Goal: Obtain resource: Download file/media

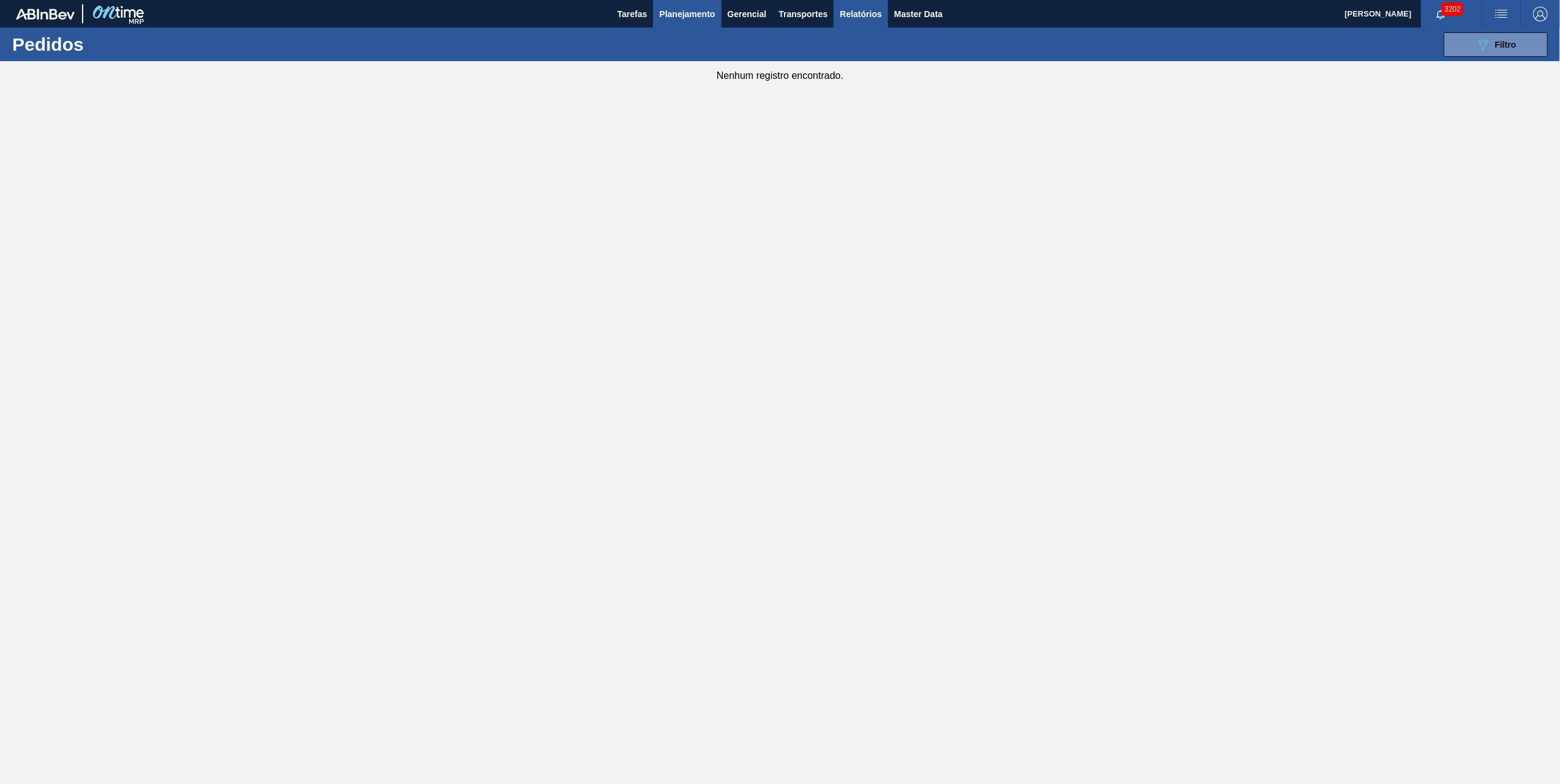
click at [874, 9] on span "Relatórios" at bounding box center [860, 13] width 42 height 14
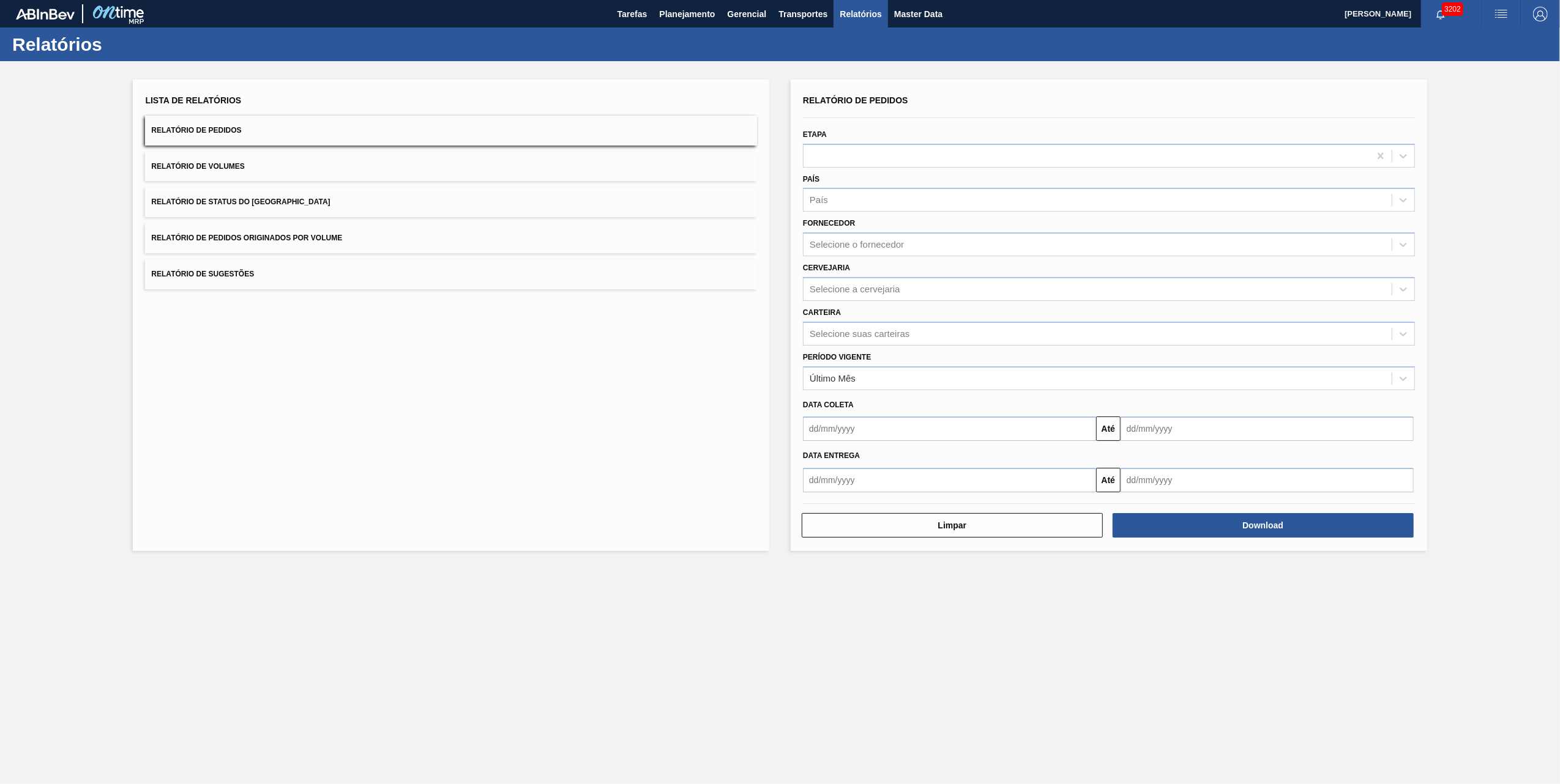
click at [321, 230] on button "Relatório de Pedidos Originados por Volume" at bounding box center [450, 239] width 612 height 30
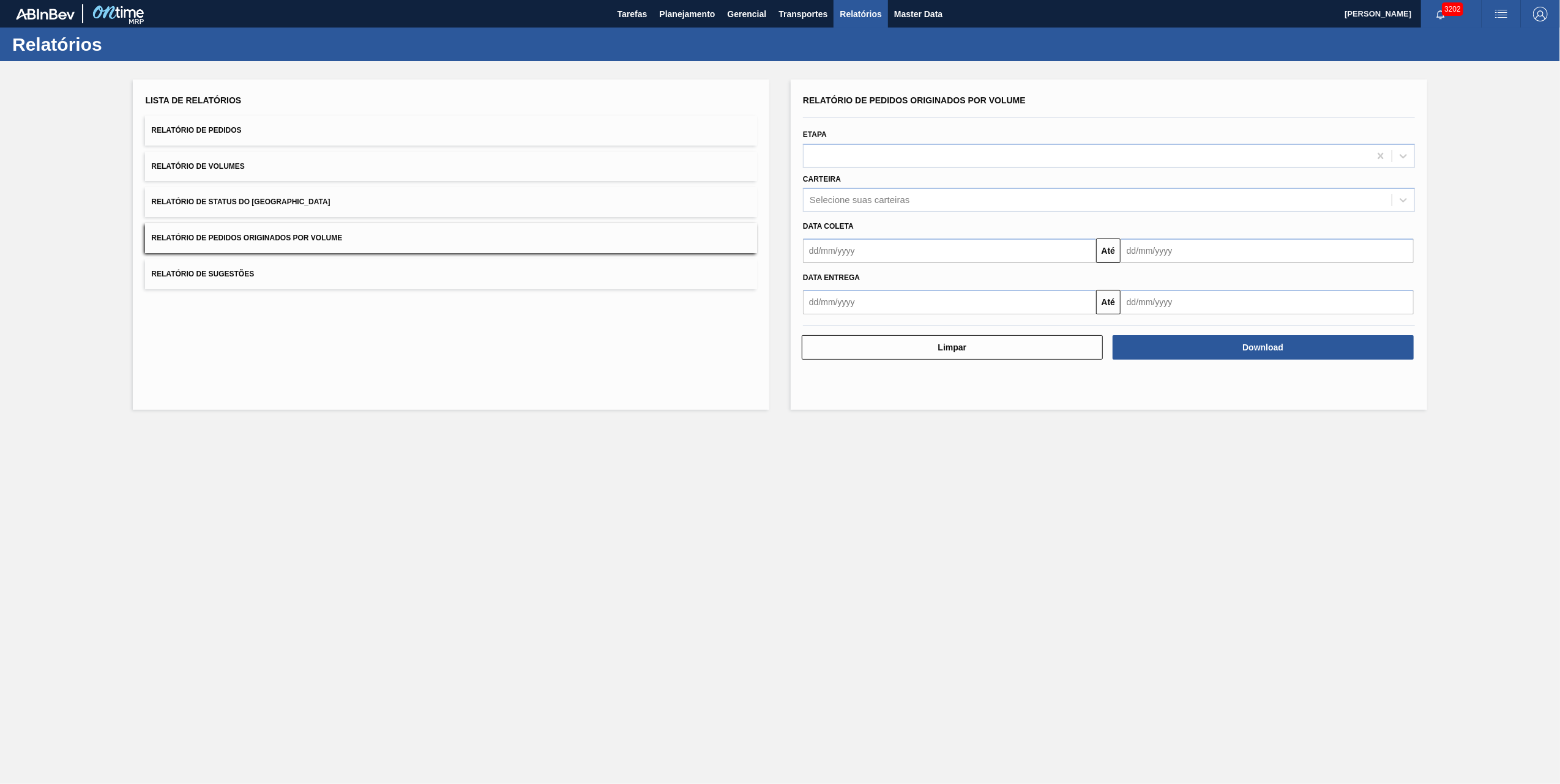
click at [857, 219] on div "Data coleta" at bounding box center [1109, 227] width 622 height 18
click at [854, 211] on div "Relatório de Pedidos Originados por Volume Etapa Carteira Selecione suas cartei…" at bounding box center [1109, 203] width 612 height 223
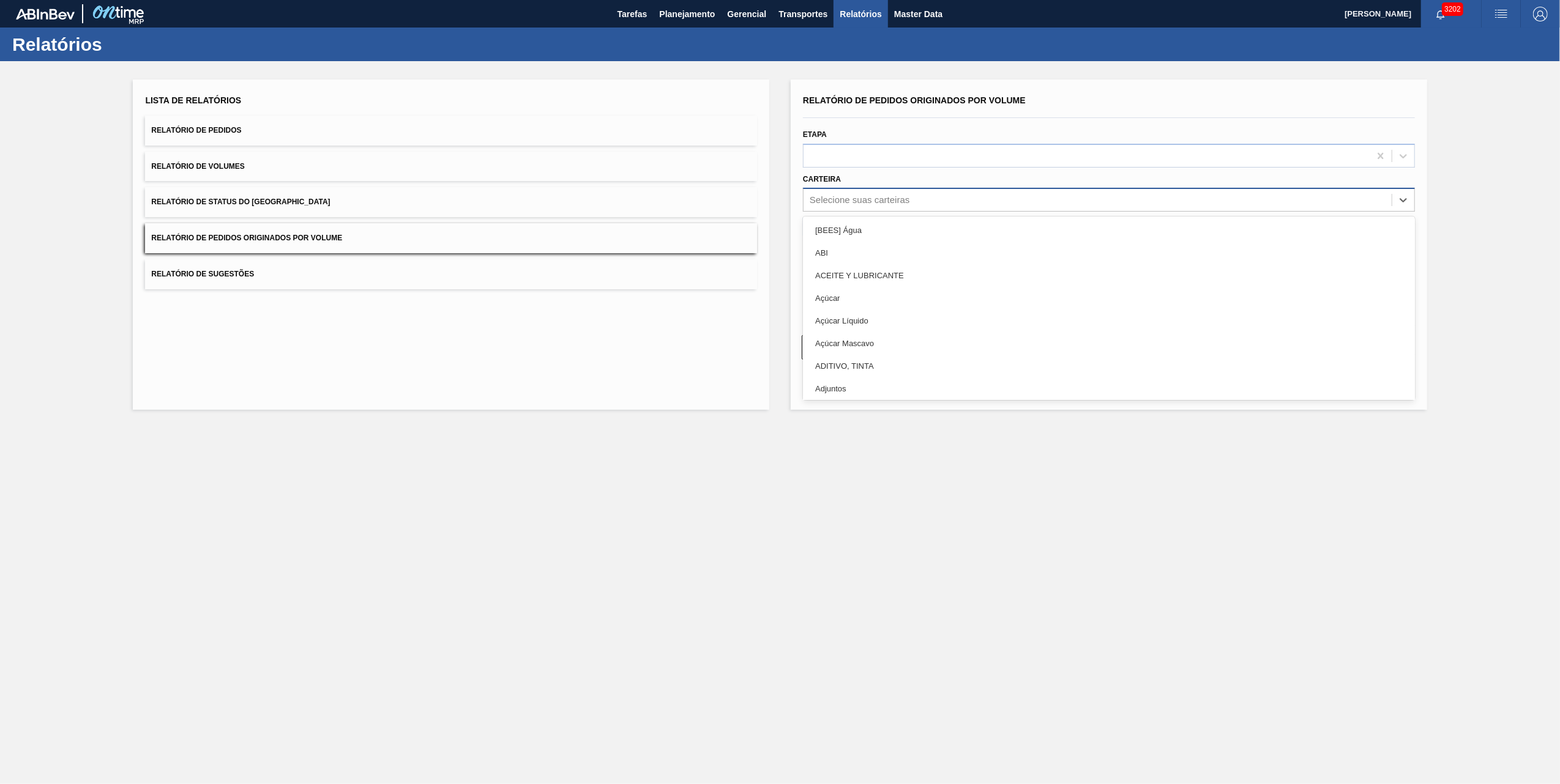
drag, startPoint x: 854, startPoint y: 211, endPoint x: 857, endPoint y: 201, distance: 10.4
click at [857, 201] on div "Selecione suas carteiras" at bounding box center [859, 200] width 100 height 10
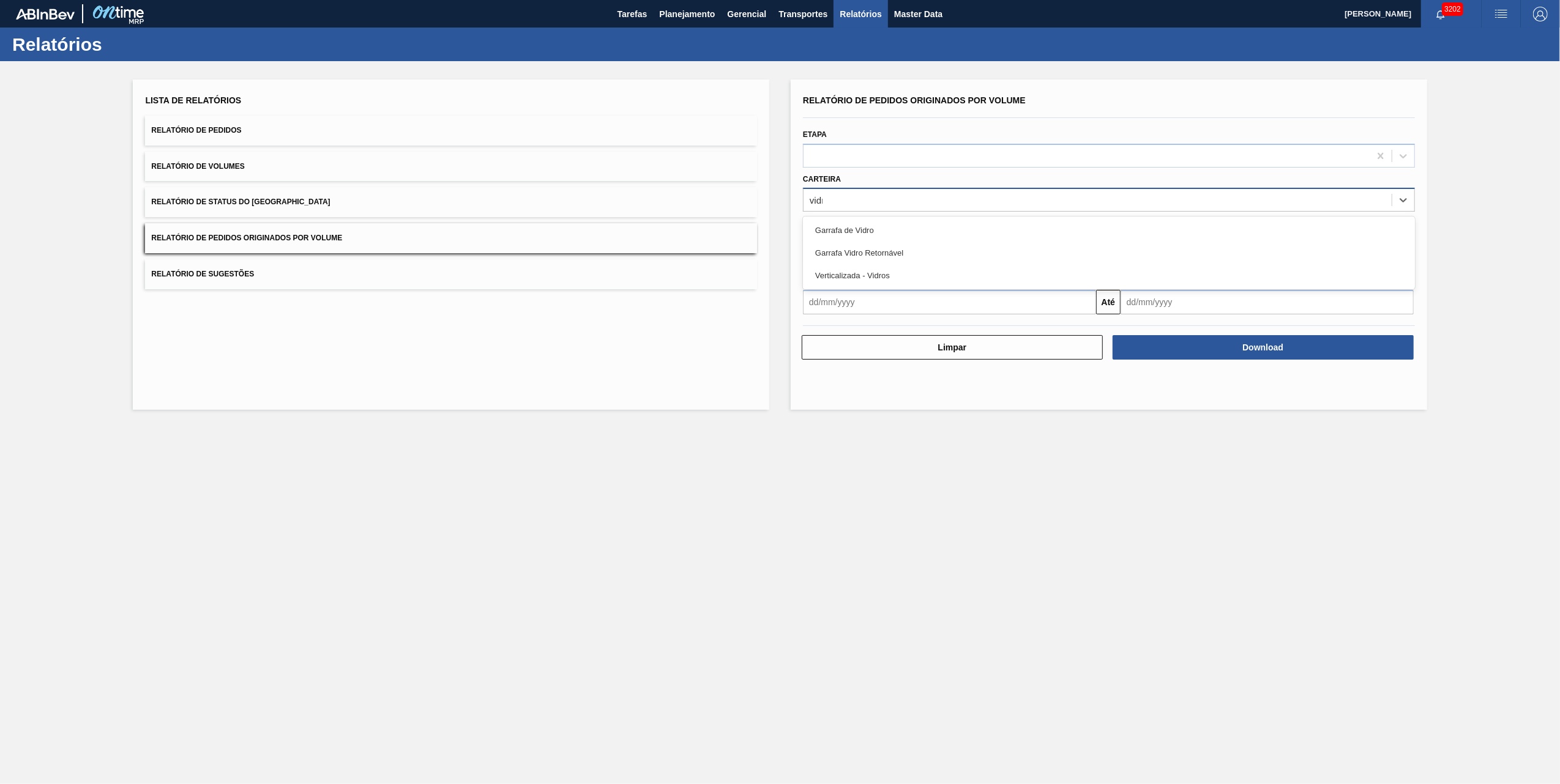
type input "vidro"
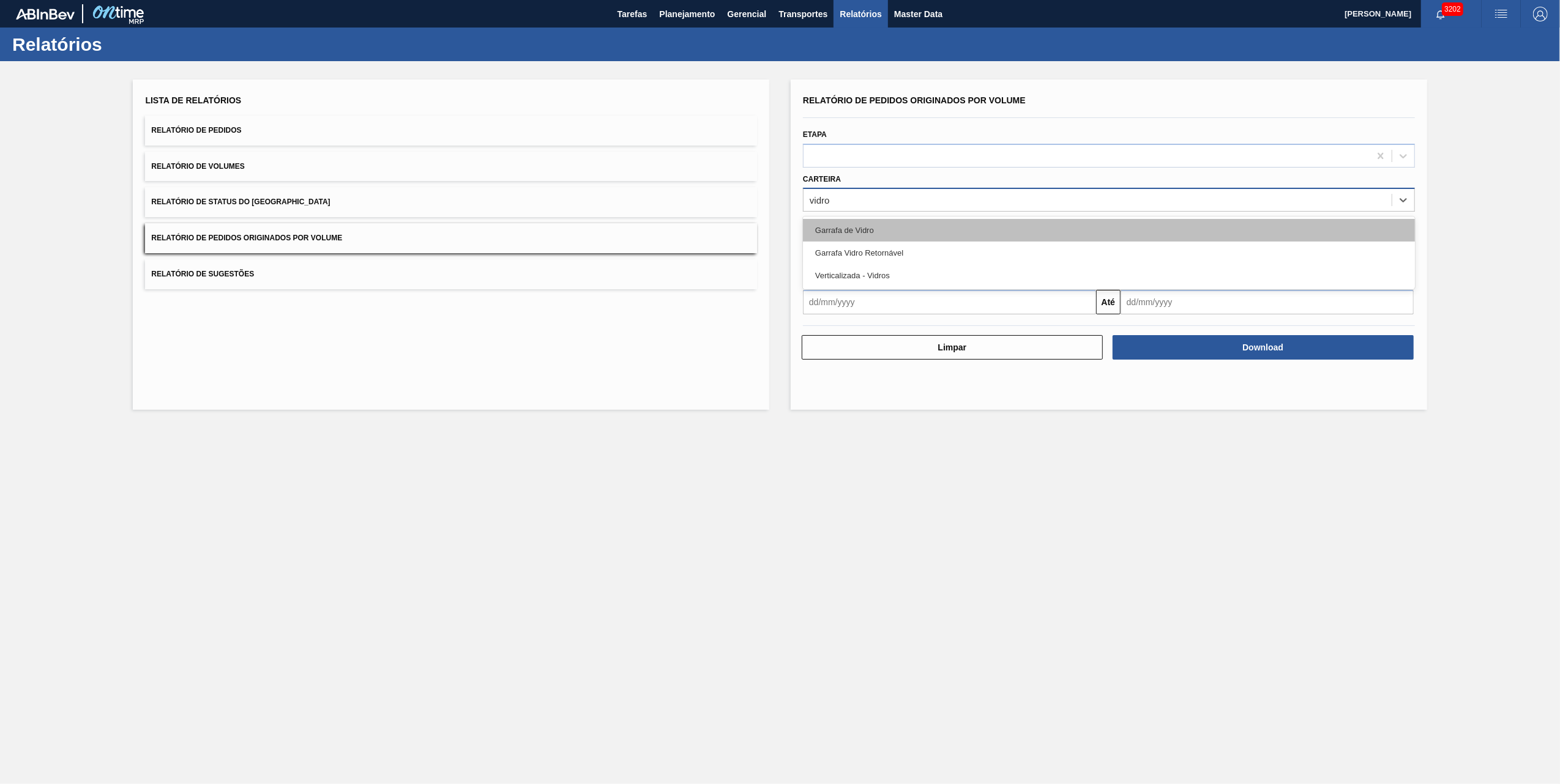
click at [825, 226] on div "Garrafa de Vidro" at bounding box center [1109, 230] width 612 height 23
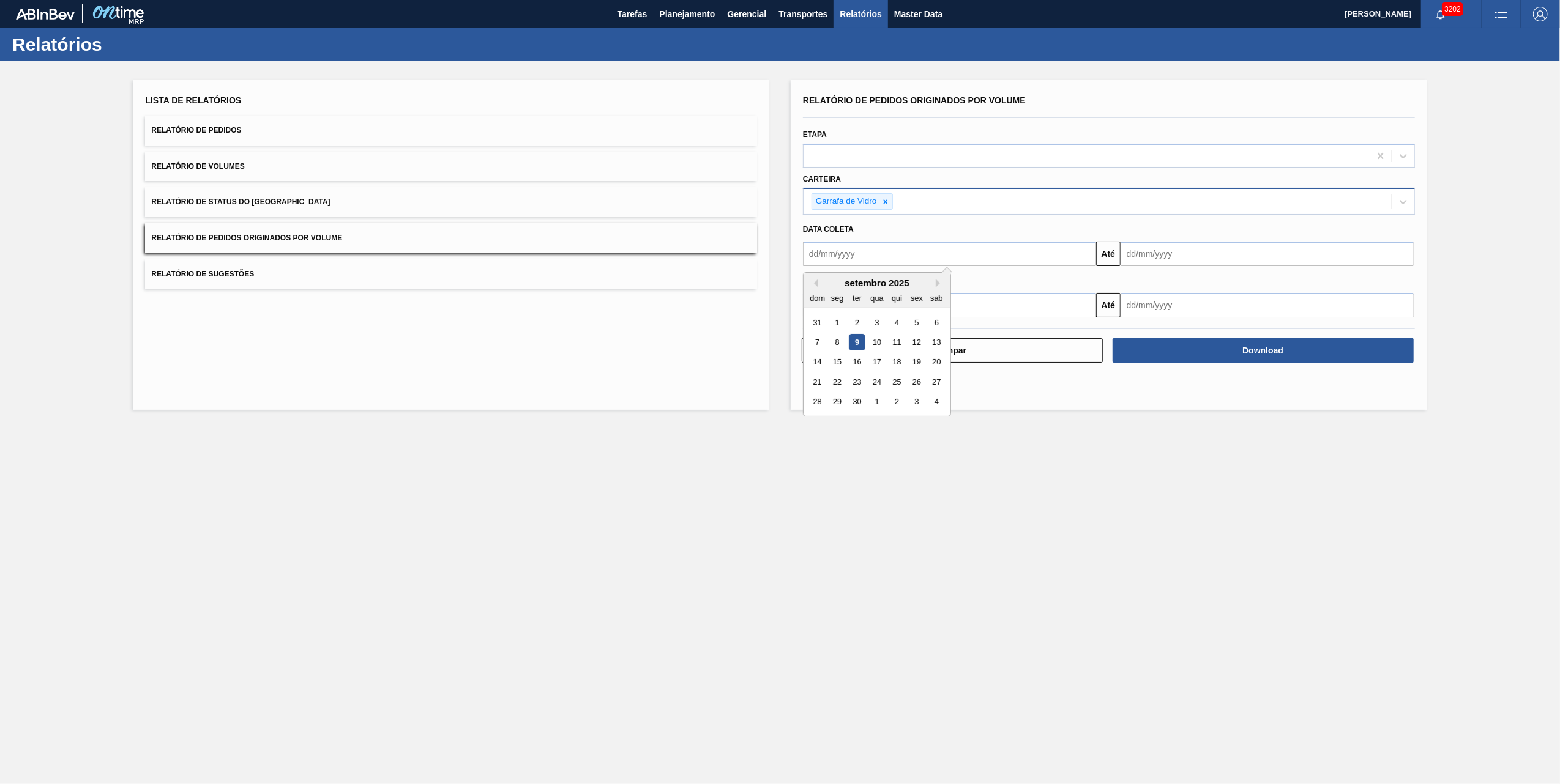
click at [865, 260] on input "text" at bounding box center [949, 254] width 293 height 25
click at [690, 405] on div "Lista de Relatórios Relatório de Pedidos Relatório de Volumes Relatório de Stat…" at bounding box center [450, 245] width 636 height 330
click at [1001, 264] on input "text" at bounding box center [949, 254] width 293 height 25
drag, startPoint x: 692, startPoint y: 411, endPoint x: 733, endPoint y: 384, distance: 49.1
click at [692, 411] on div "Lista de Relatórios Relatório de Pedidos Relatório de Volumes Relatório de Stat…" at bounding box center [780, 244] width 1560 height 364
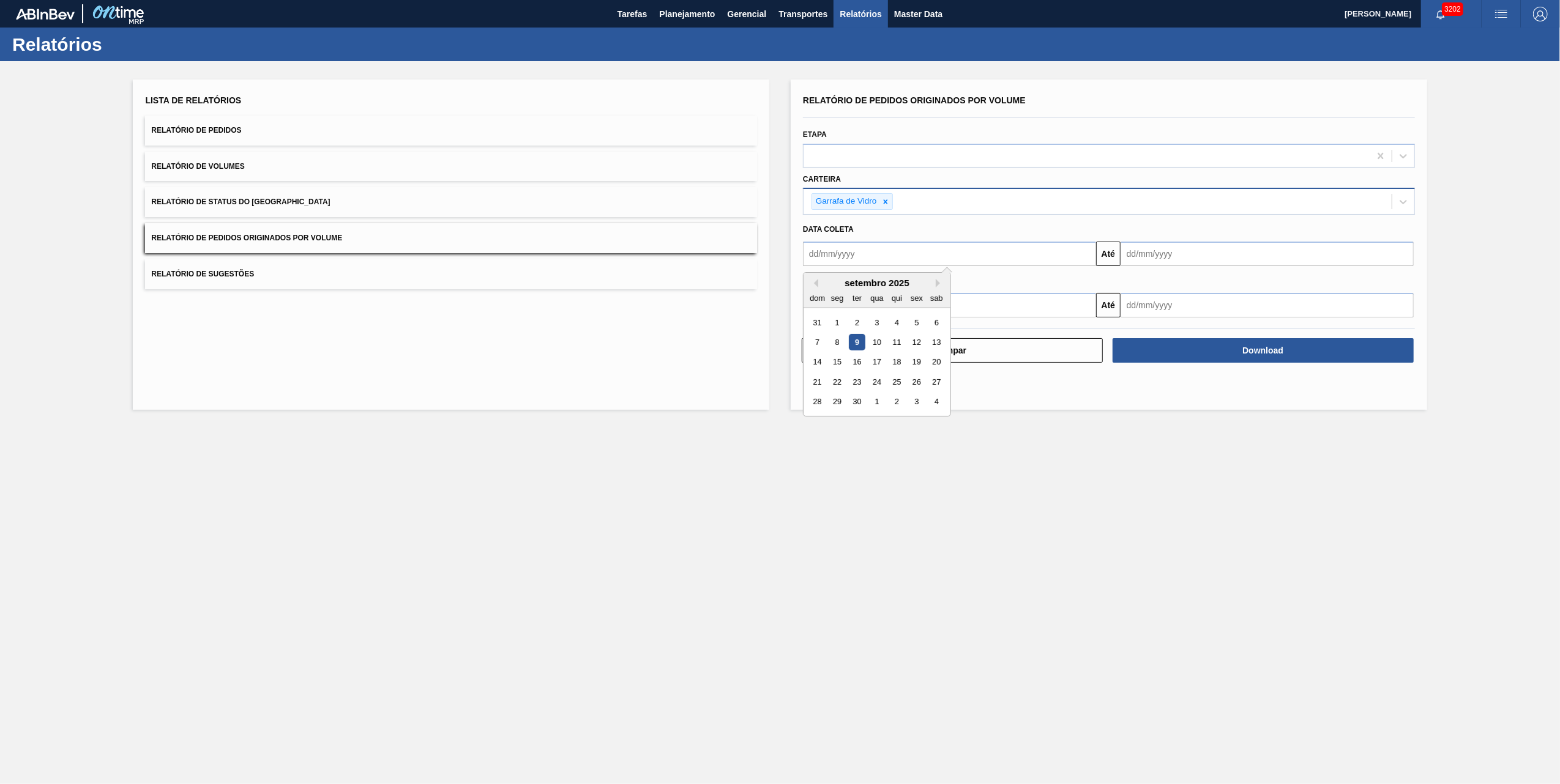
click at [1055, 249] on input "text" at bounding box center [949, 254] width 293 height 25
click at [840, 320] on div "1" at bounding box center [836, 322] width 16 height 16
type input "[DATE]"
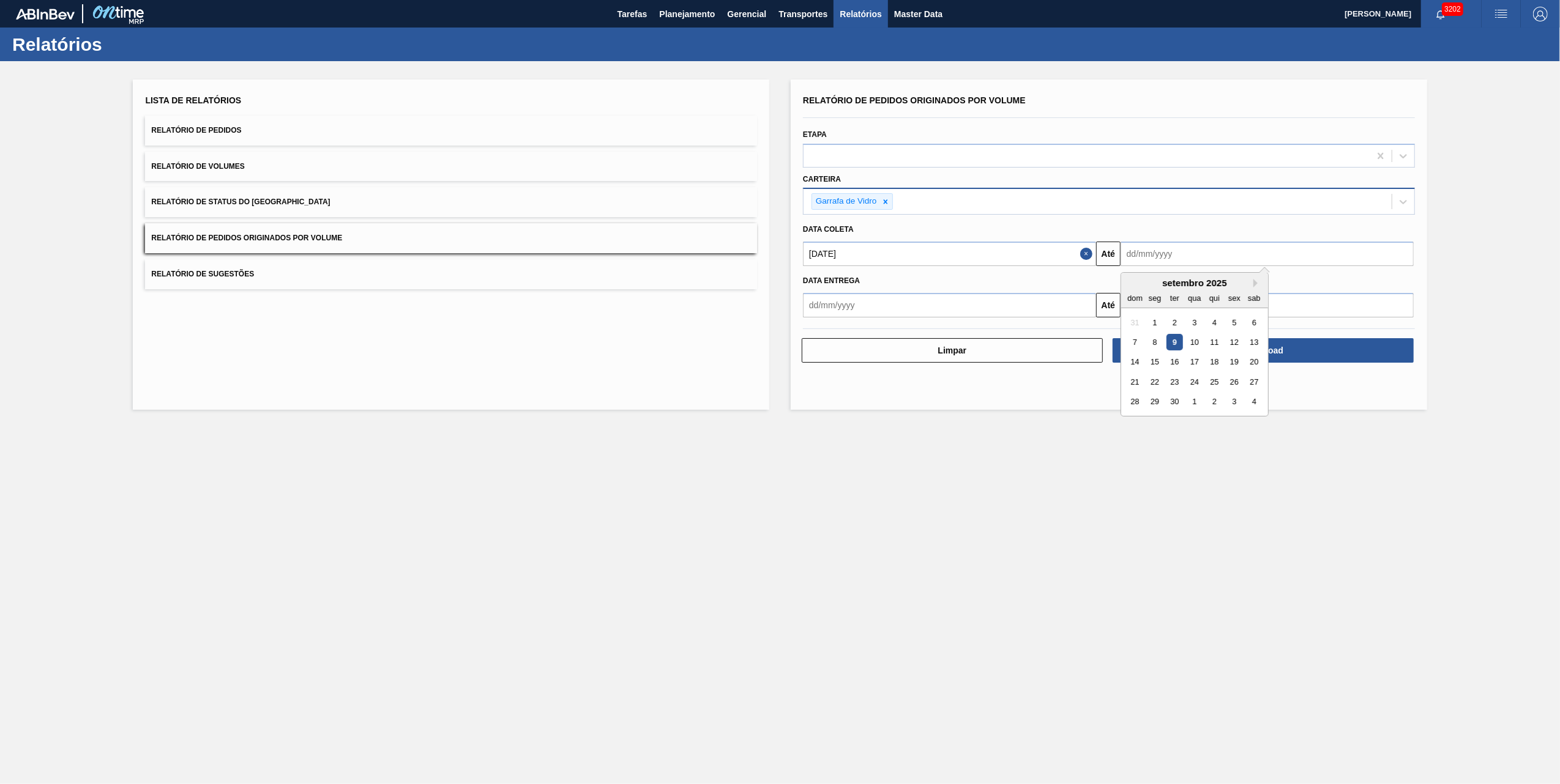
click at [1198, 248] on input "text" at bounding box center [1266, 254] width 293 height 25
drag, startPoint x: 974, startPoint y: 517, endPoint x: 1048, endPoint y: 432, distance: 112.7
click at [974, 517] on main "Tarefas Planejamento Gerencial Transportes Relatórios Master Data [PERSON_NAME]…" at bounding box center [780, 392] width 1560 height 784
click at [1171, 255] on input "text" at bounding box center [1266, 254] width 293 height 25
click at [1034, 485] on main "Tarefas Planejamento Gerencial Transportes Relatórios Master Data [PERSON_NAME]…" at bounding box center [780, 392] width 1560 height 784
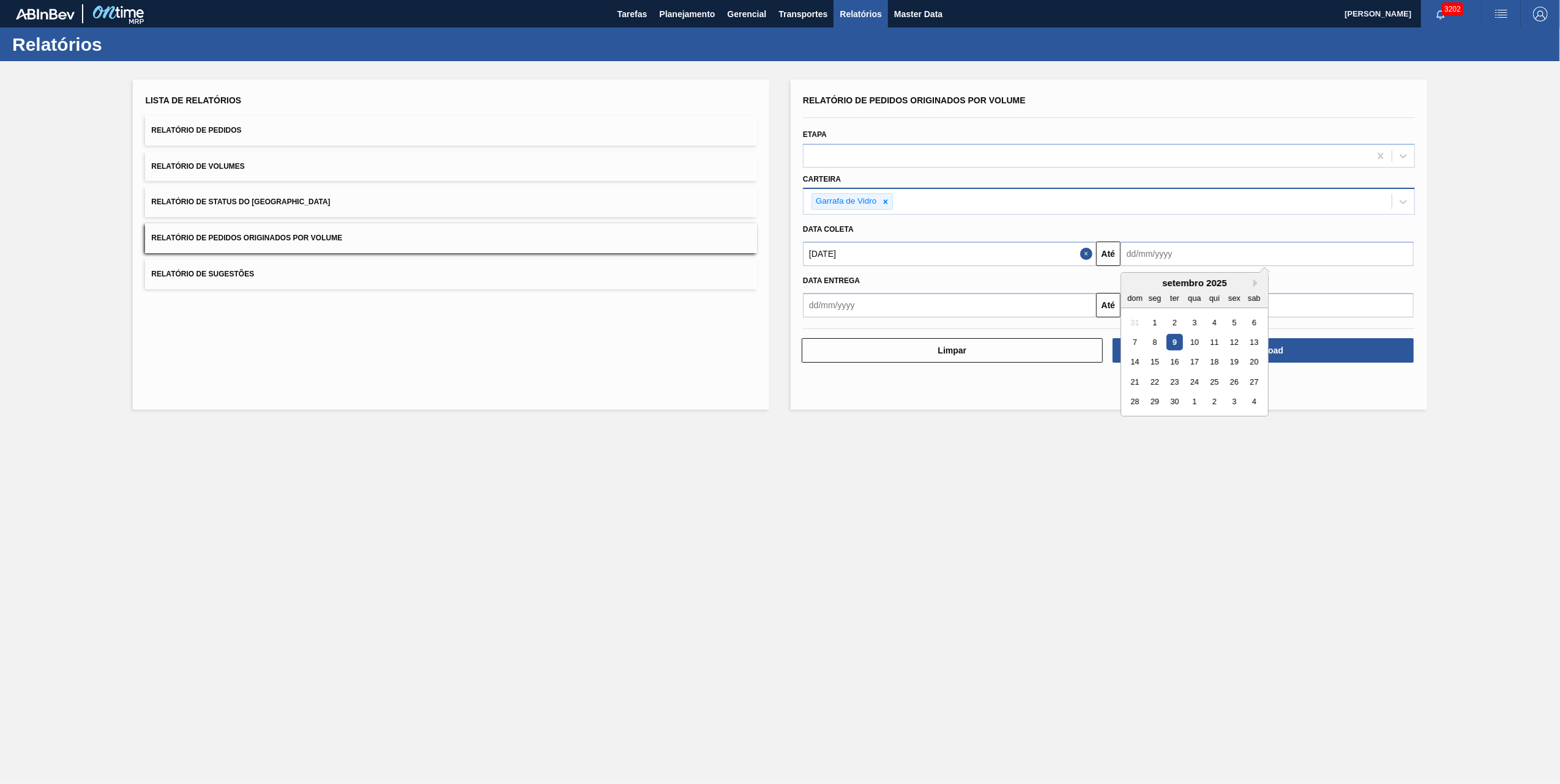
click at [1322, 246] on input "text" at bounding box center [1266, 254] width 293 height 25
click at [1195, 340] on div "10" at bounding box center [1193, 341] width 16 height 16
type input "[DATE]"
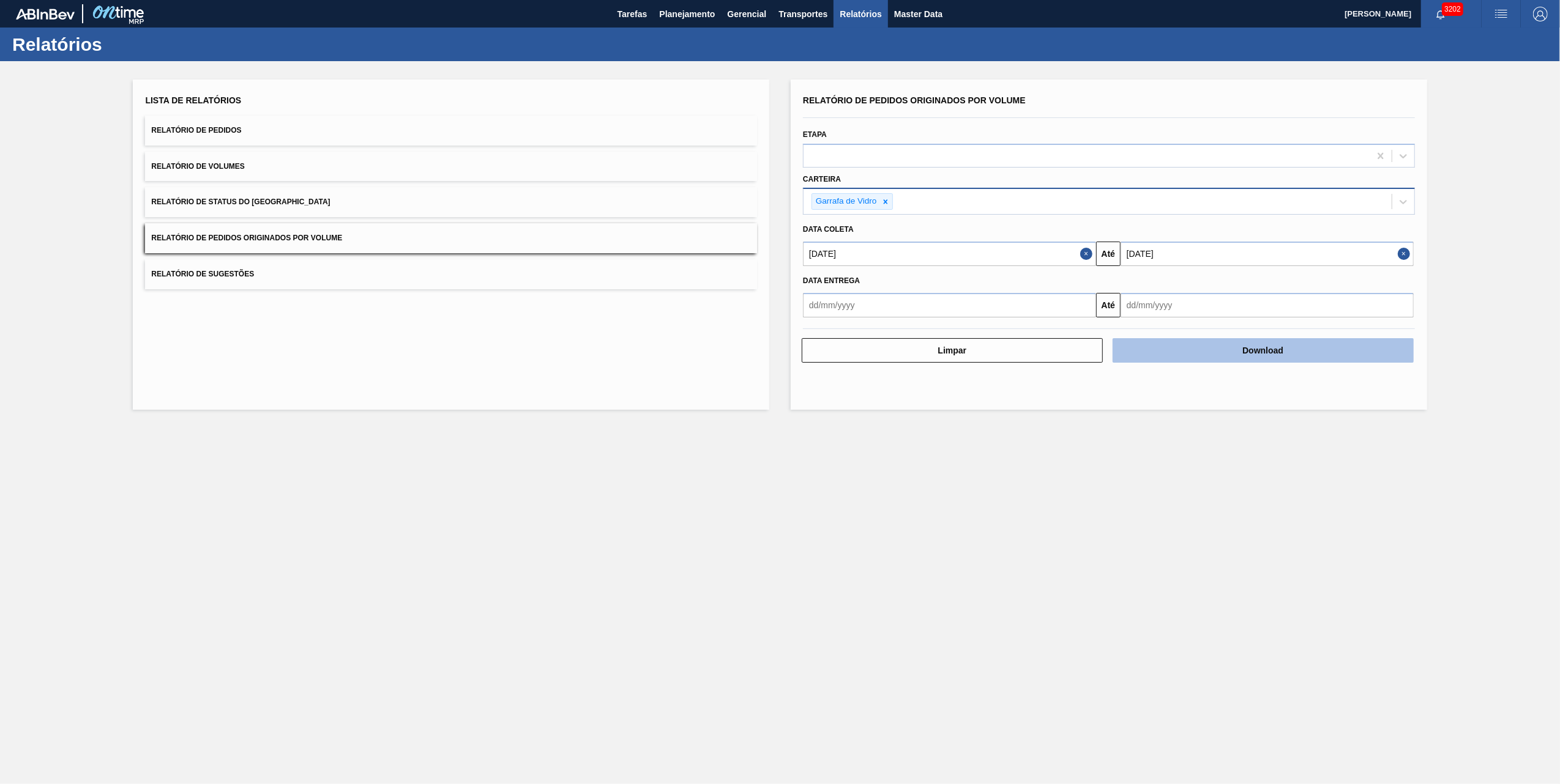
click at [1215, 349] on button "Download" at bounding box center [1262, 351] width 301 height 25
